Goal: Check status: Check status

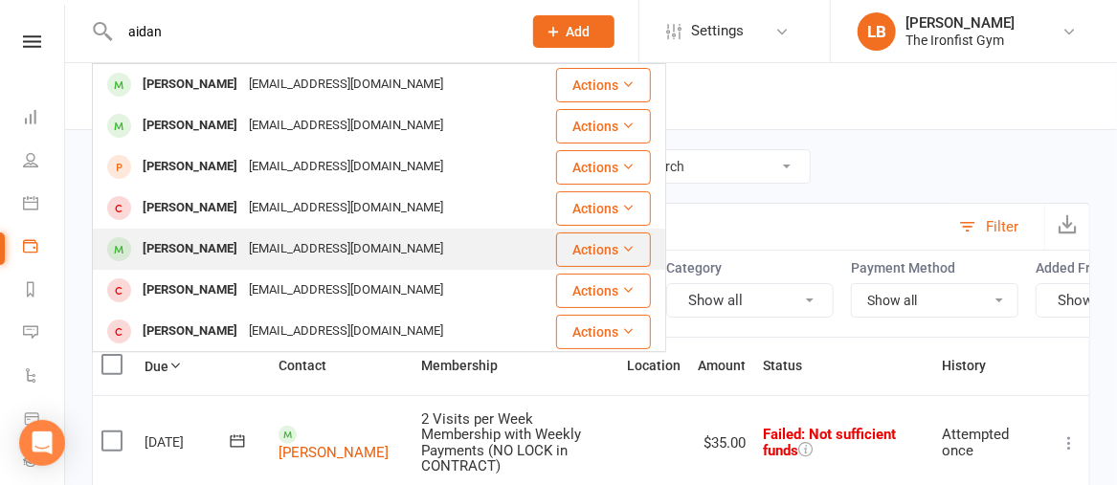
type input "aidan"
click at [184, 252] on div "[PERSON_NAME]" at bounding box center [190, 249] width 106 height 28
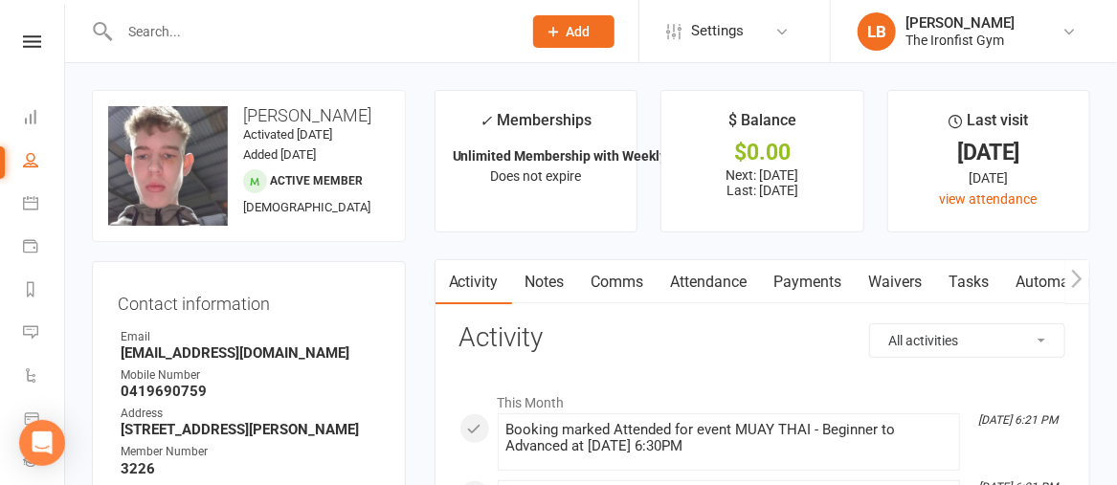
click at [808, 265] on link "Payments" at bounding box center [808, 282] width 95 height 44
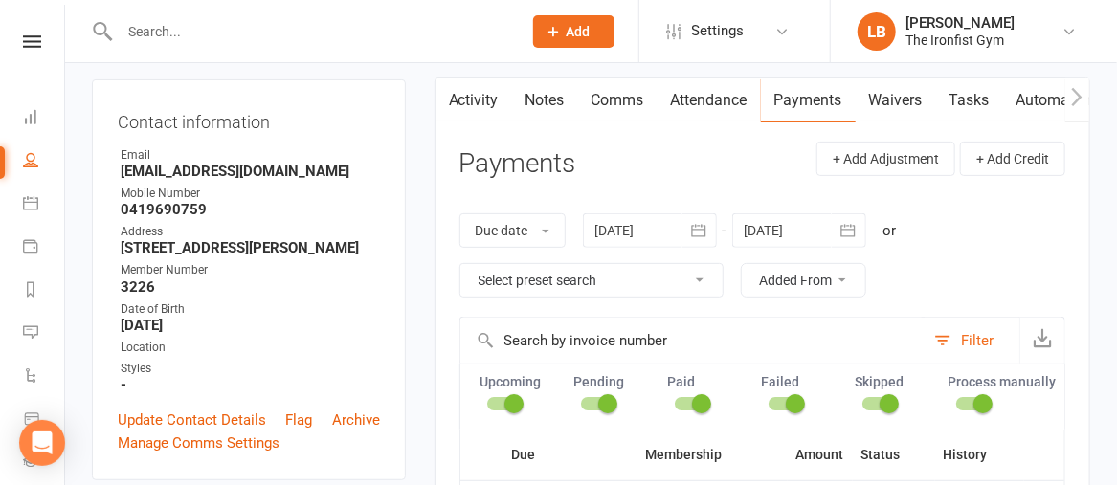
scroll to position [165, 0]
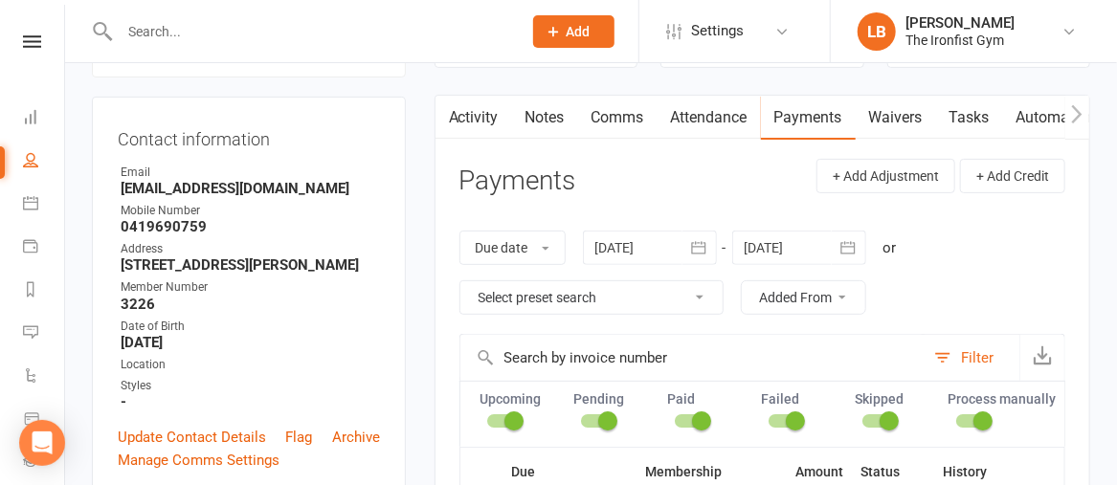
click at [669, 238] on div at bounding box center [650, 248] width 134 height 34
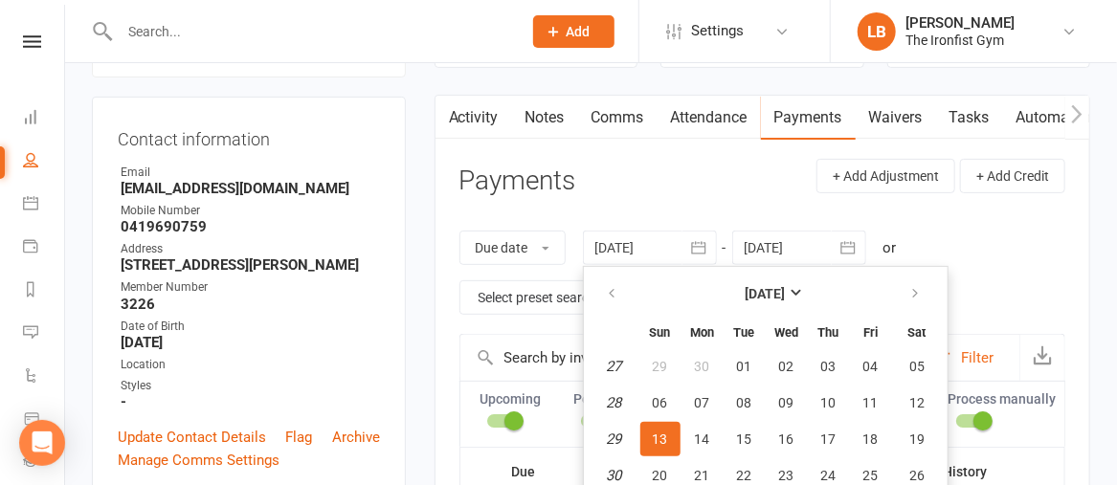
scroll to position [243, 0]
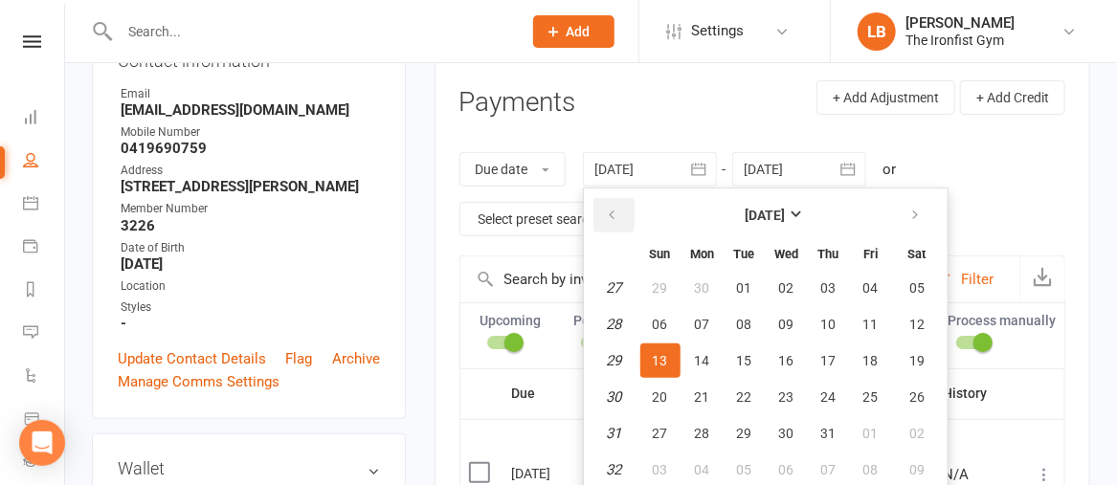
click at [612, 210] on icon "button" at bounding box center [612, 215] width 13 height 15
click at [669, 300] on button "01" at bounding box center [660, 288] width 40 height 34
type input "[DATE]"
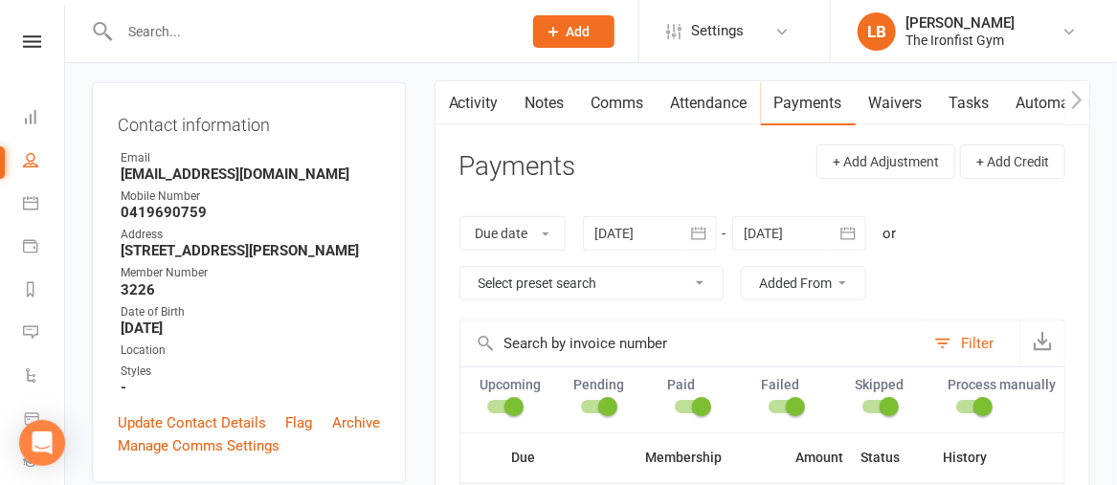
scroll to position [144, 0]
